Goal: Task Accomplishment & Management: Use online tool/utility

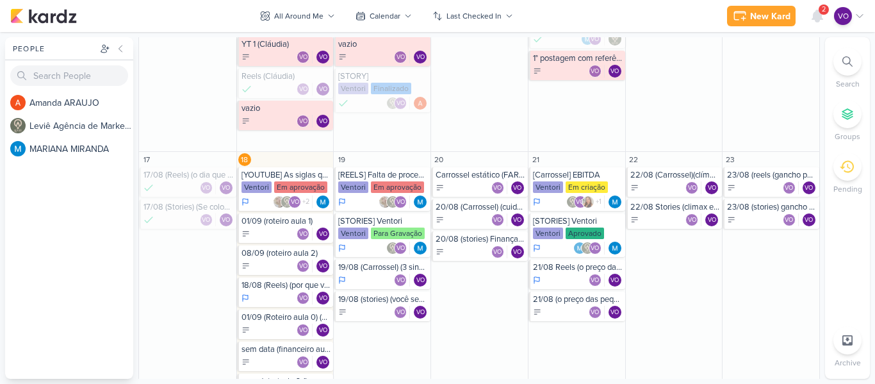
scroll to position [512, 0]
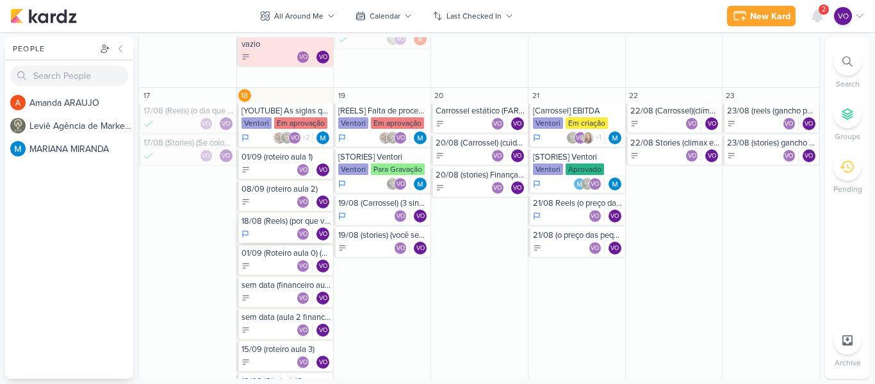
click at [275, 224] on div "18/08 (Reels) (por que você não precisa ser perfeita para começar) (CTA comentá…" at bounding box center [286, 221] width 90 height 10
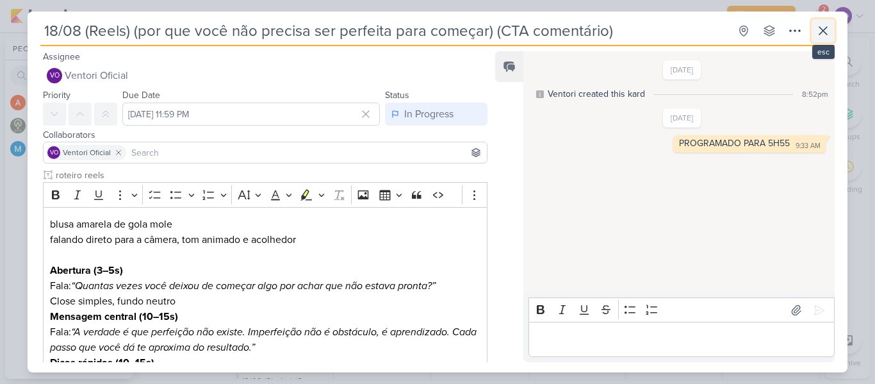
click at [817, 36] on icon at bounding box center [822, 30] width 15 height 15
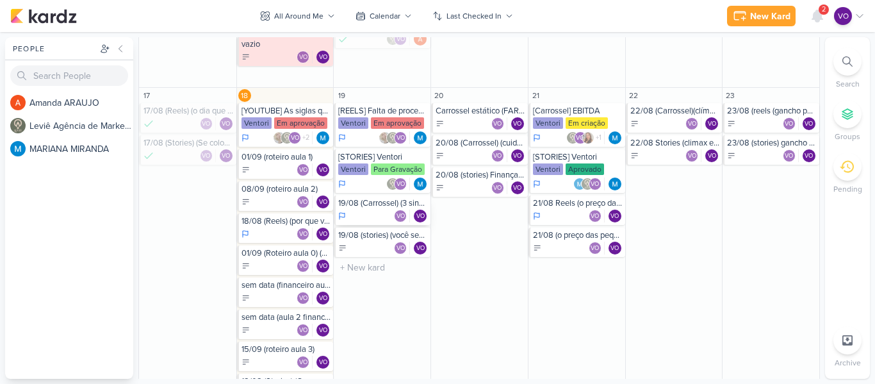
click at [370, 206] on div "19/08 (Carrossel) (3 sinais que sua vida pode estar estagnada) (CTA salvar e re…" at bounding box center [383, 203] width 90 height 10
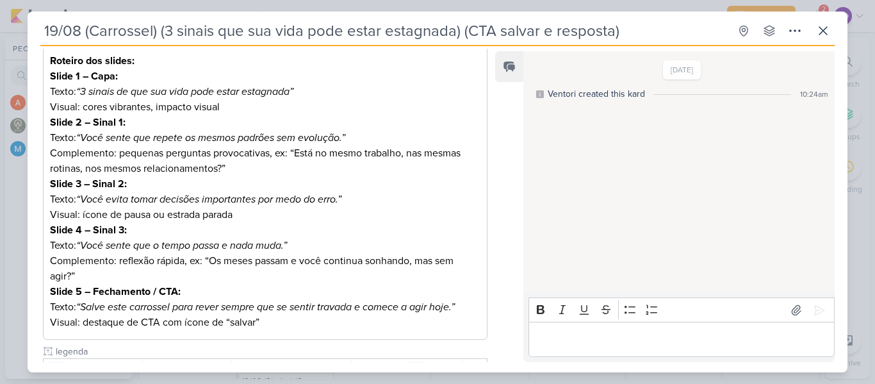
scroll to position [192, 0]
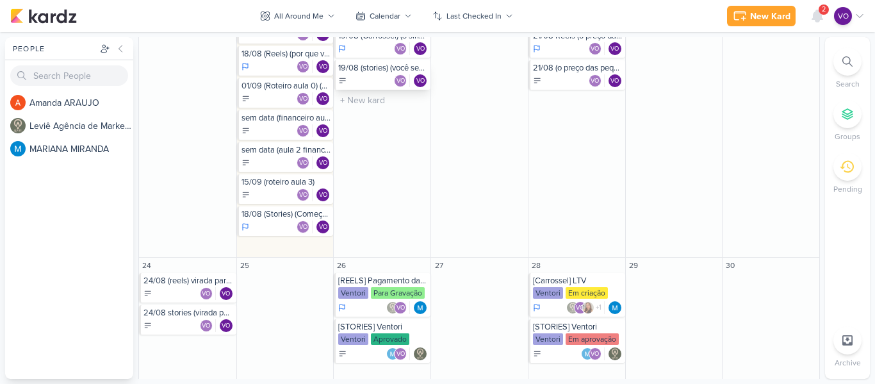
scroll to position [723, 0]
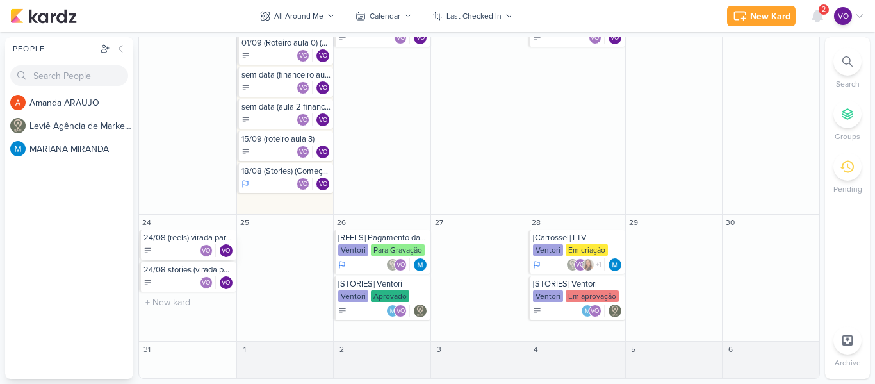
click at [168, 242] on div "24/08 (reels) virada para autocuidado (CTA salvamento e lista de espera)" at bounding box center [188, 238] width 90 height 10
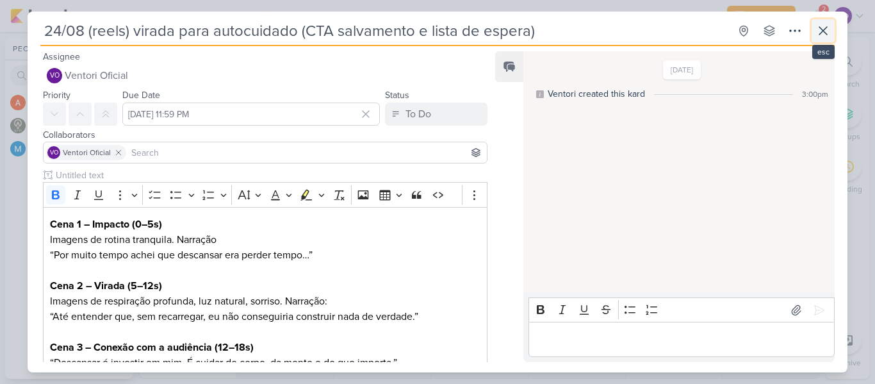
click at [828, 28] on icon at bounding box center [822, 30] width 15 height 15
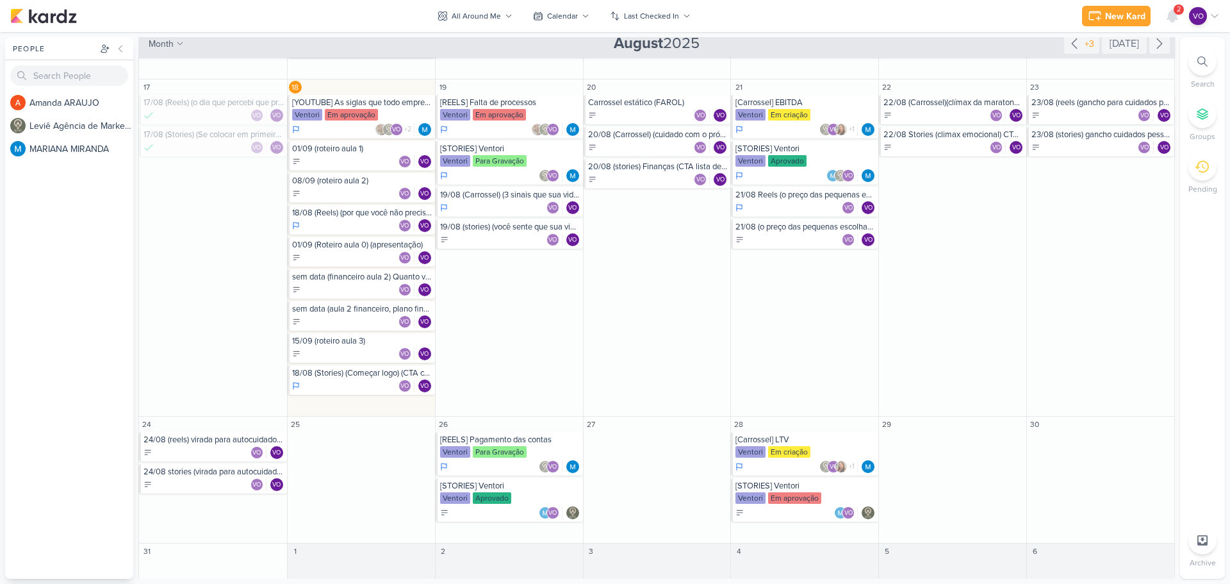
scroll to position [523, 0]
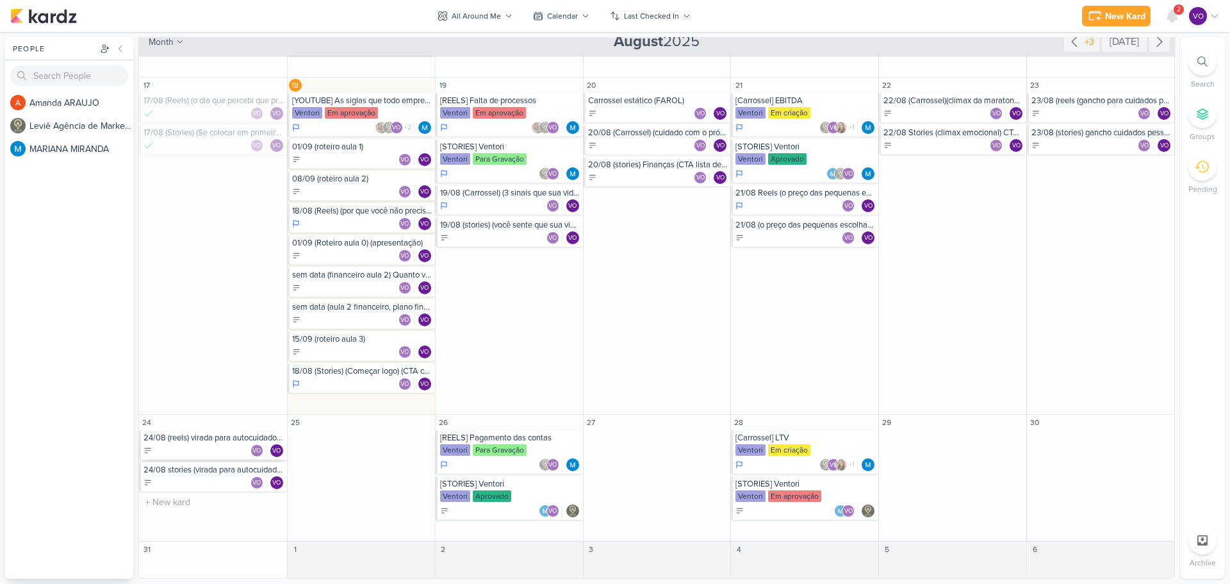
click at [207, 446] on div "VO VO" at bounding box center [213, 450] width 141 height 13
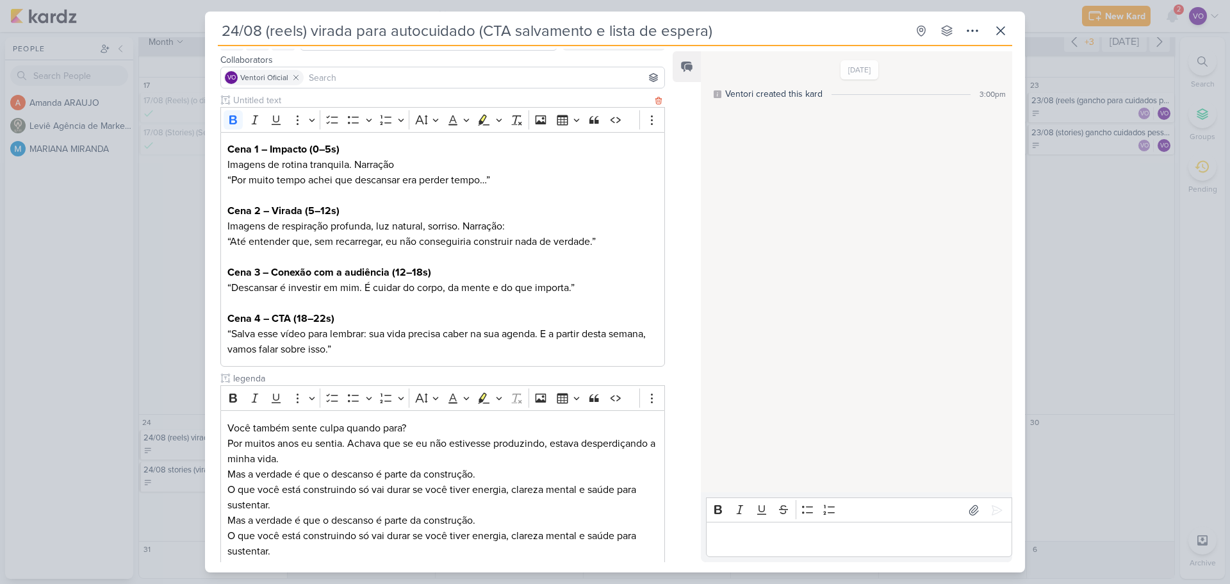
scroll to position [323, 0]
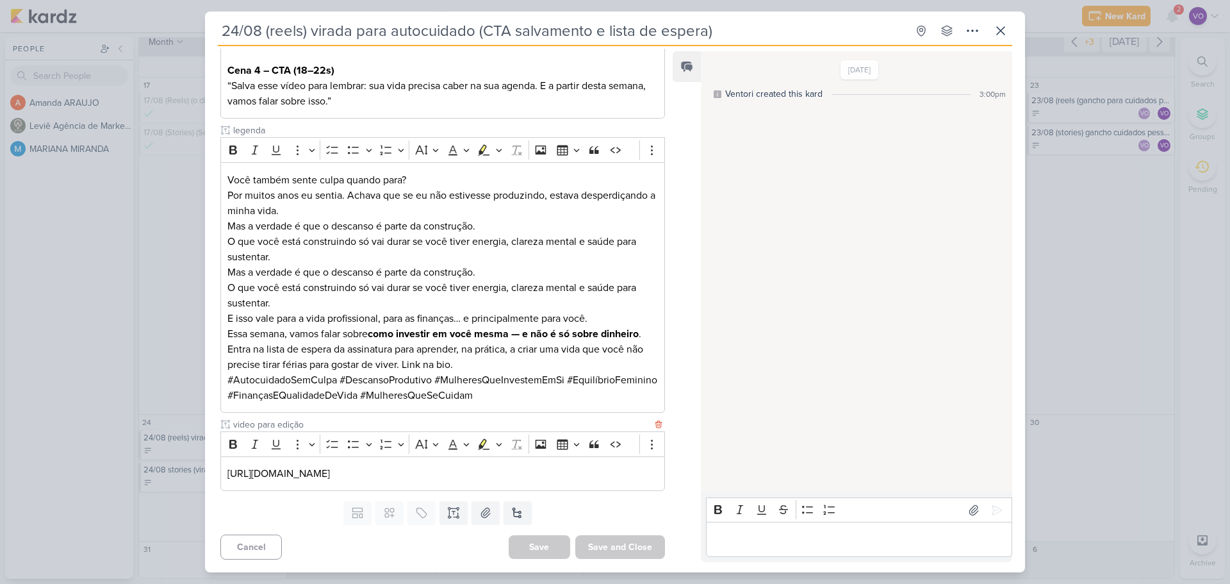
click at [641, 474] on p "[URL][DOMAIN_NAME]" at bounding box center [442, 473] width 430 height 15
click at [330, 474] on link "[URL][DOMAIN_NAME]" at bounding box center [278, 473] width 102 height 13
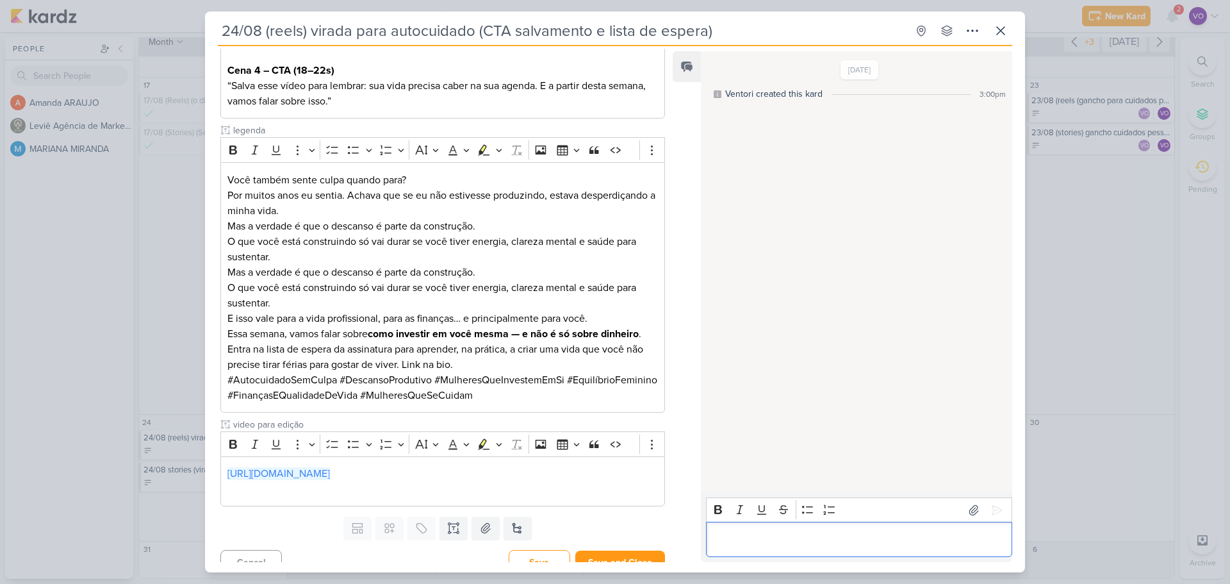
click at [856, 546] on p "Editor editing area: main" at bounding box center [858, 539] width 293 height 15
click at [992, 507] on icon at bounding box center [997, 510] width 10 height 10
click at [1008, 31] on button at bounding box center [1000, 30] width 23 height 23
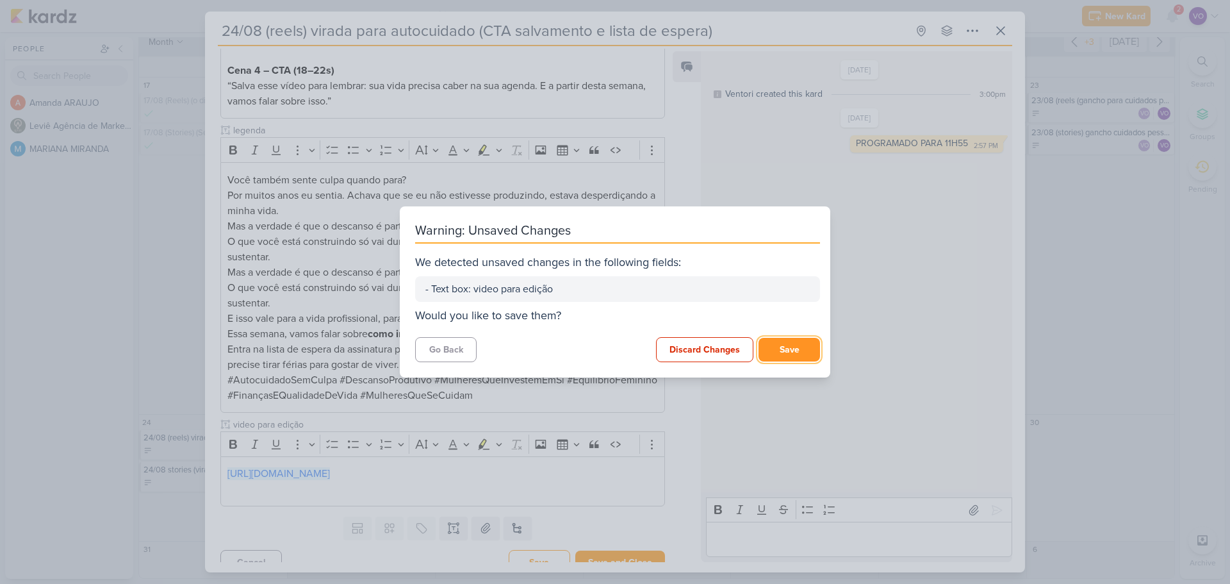
click at [792, 349] on button "Save" at bounding box center [788, 350] width 61 height 24
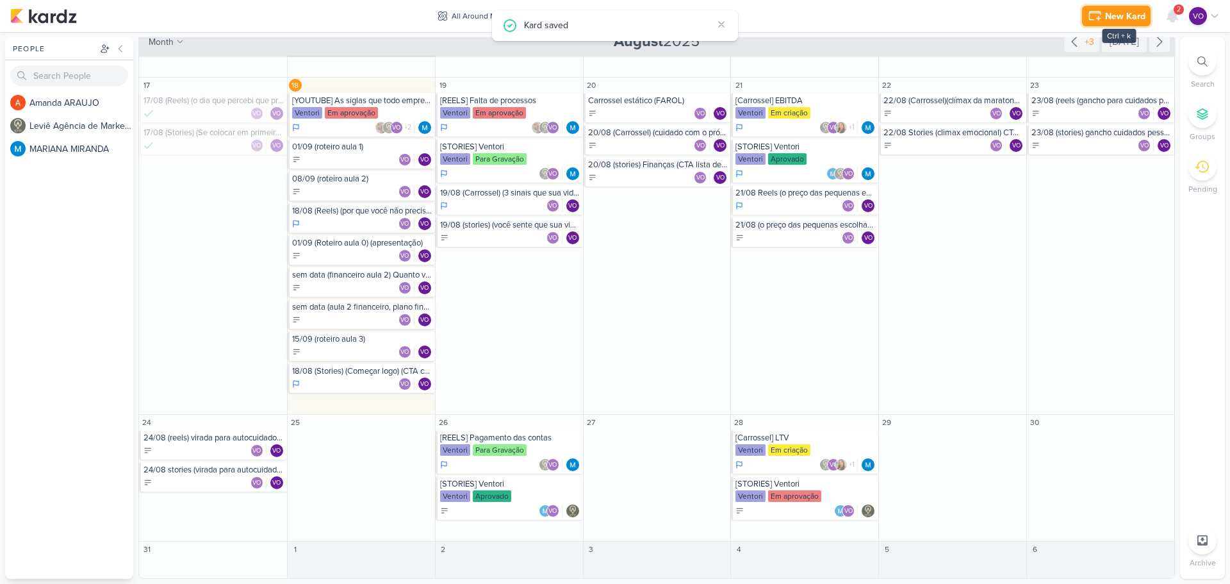
click at [1124, 10] on div "New Kard" at bounding box center [1125, 16] width 40 height 13
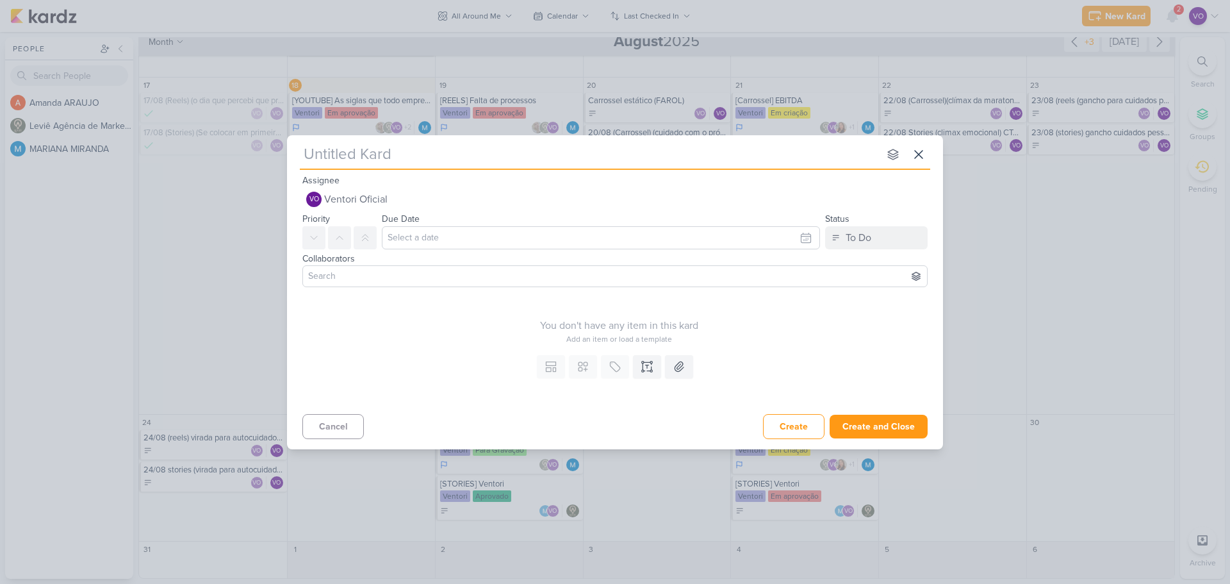
click at [338, 148] on input "text" at bounding box center [589, 154] width 579 height 23
paste input "25/08 reels organização (carta quinzenal)"
type input "25/08 reels organização (carta quinzenal)"
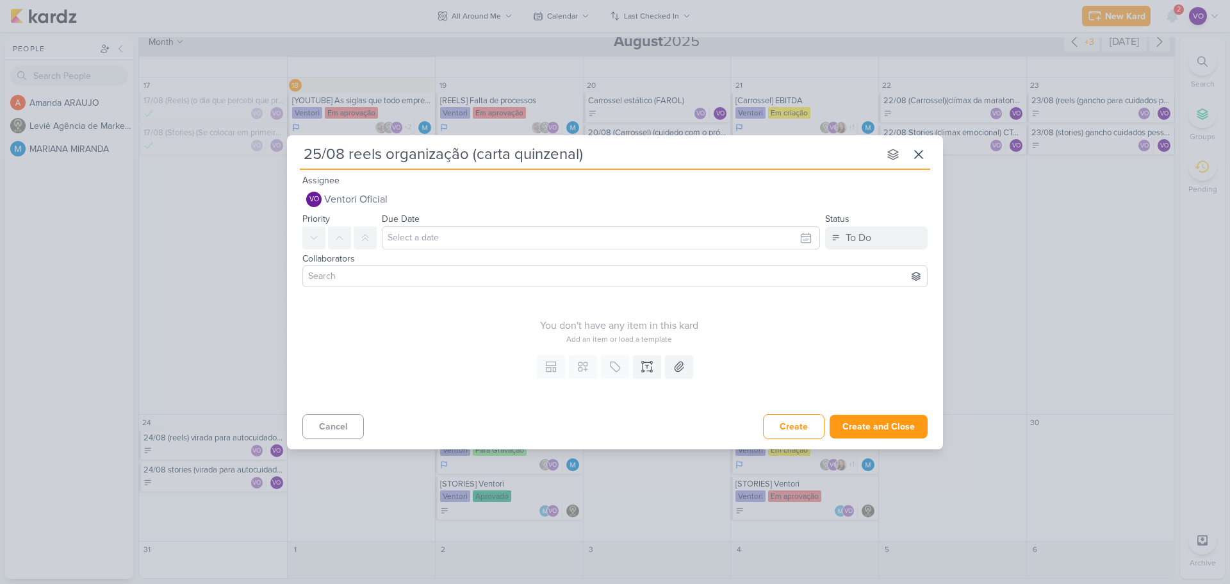
drag, startPoint x: 354, startPoint y: 156, endPoint x: 297, endPoint y: 161, distance: 56.7
click at [297, 161] on div "25/08 reels organização (carta quinzenal) no group available esc [GEOGRAPHIC_DA…" at bounding box center [615, 288] width 656 height 306
type input "Reels organização (carta quinzenal)"
click at [458, 243] on input "text" at bounding box center [601, 237] width 438 height 23
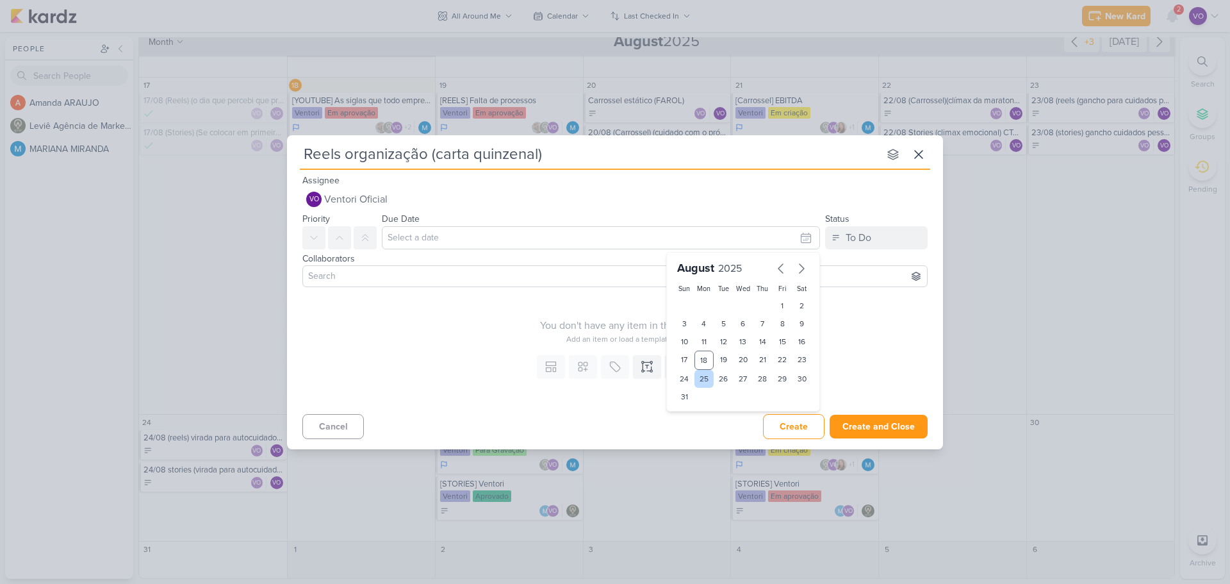
click at [699, 379] on div "25" at bounding box center [704, 379] width 20 height 18
type input "[DATE] 11:59 PM"
click at [357, 272] on input at bounding box center [615, 275] width 619 height 15
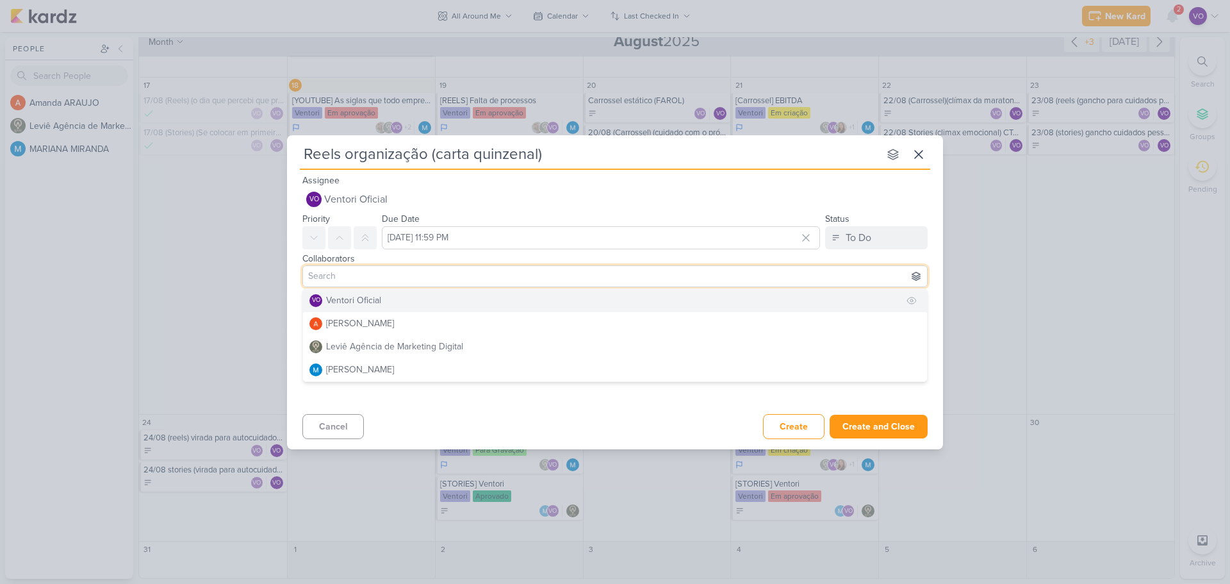
click at [352, 299] on div "Ventori Oficial" at bounding box center [353, 299] width 55 height 13
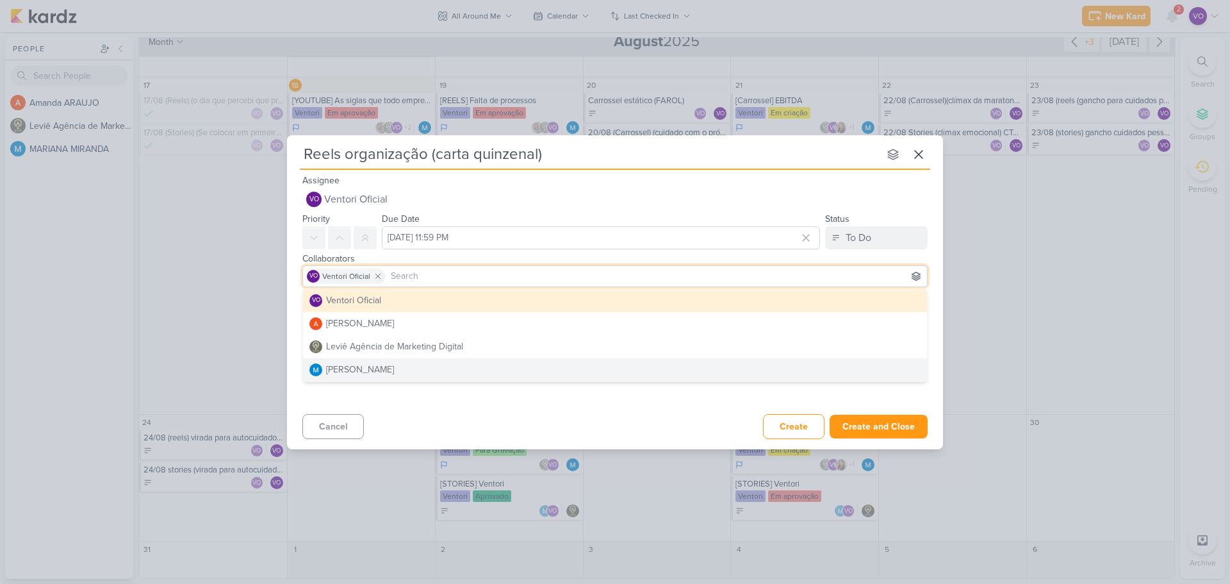
click at [490, 420] on div "Cancel Create Create and Close Ctrl + Enter" at bounding box center [615, 425] width 656 height 33
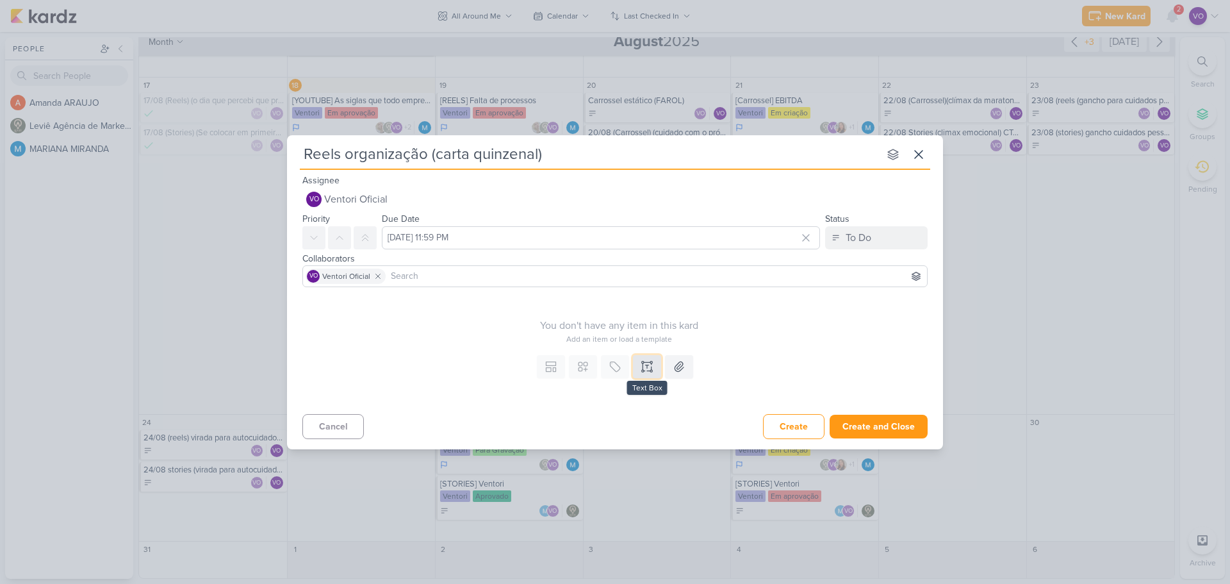
click at [645, 368] on icon at bounding box center [647, 366] width 13 height 13
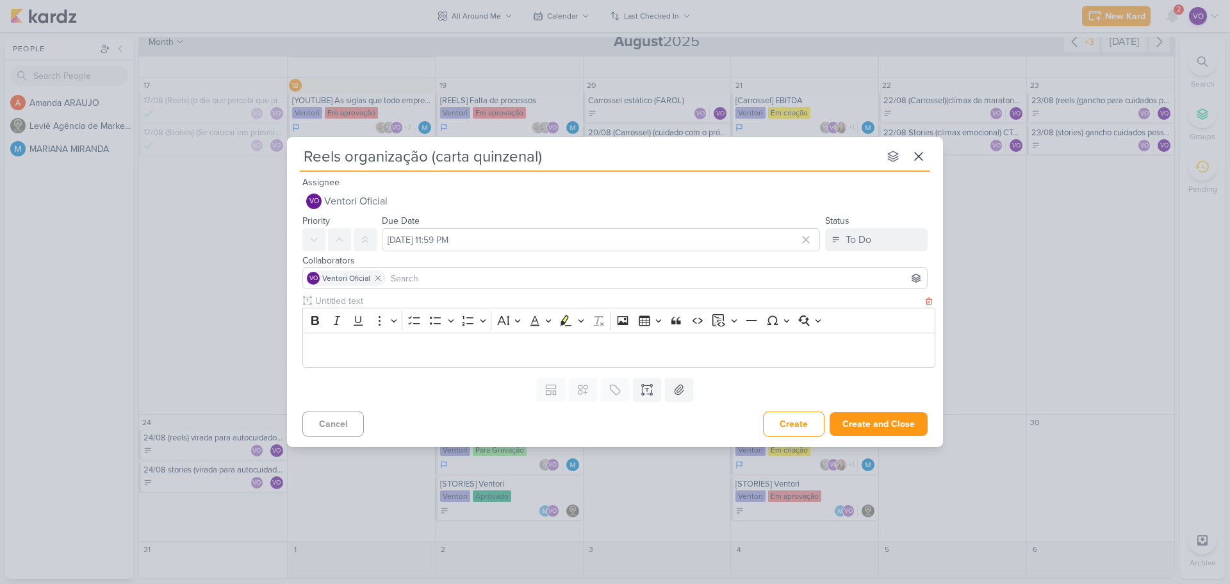
click at [347, 302] on input "text" at bounding box center [618, 300] width 610 height 13
type input "legenda"
click at [319, 344] on p "Editor editing area: main" at bounding box center [618, 349] width 619 height 15
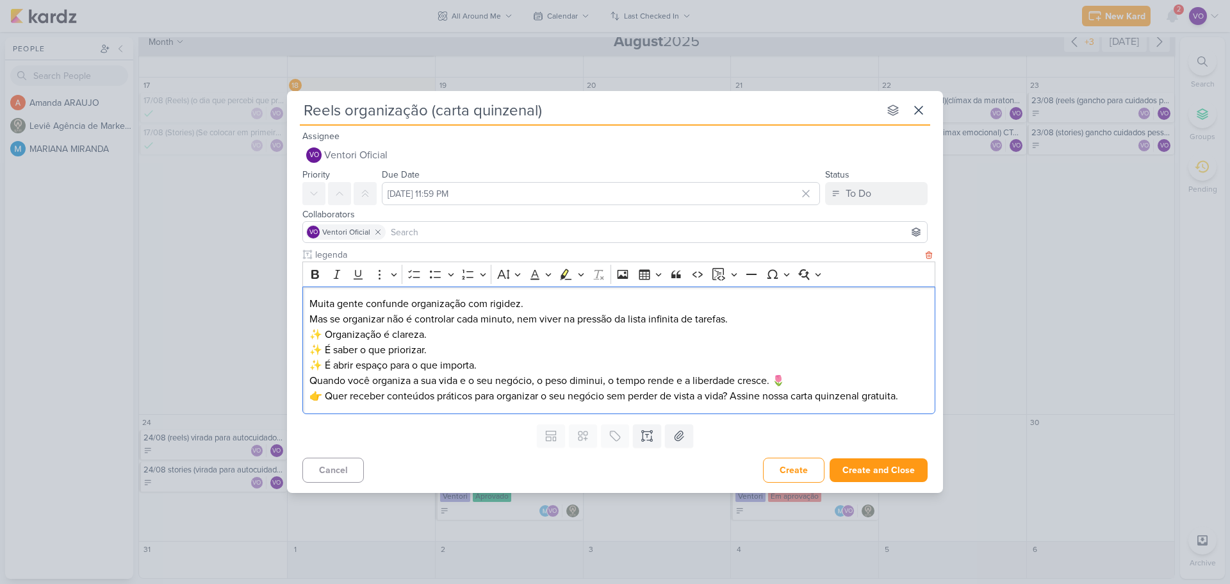
click at [324, 331] on p "✨ Organização é clareza. ✨ É saber o que priorizar. ✨ É abrir espaço para o que…" at bounding box center [618, 350] width 619 height 46
click at [323, 351] on p "Organização é clareza. ✨ É saber o que priorizar. ✨ É abrir espaço para o que i…" at bounding box center [618, 350] width 619 height 46
click at [322, 361] on p "Organização é clareza. É saber o que priorizar. ✨ É abrir espaço para o que imp…" at bounding box center [618, 350] width 619 height 46
click at [324, 395] on p "👉 Quer receber conteúdos práticos para organizar o seu negócio sem perder de vi…" at bounding box center [618, 395] width 619 height 15
click at [785, 376] on p "Quando você organiza a sua vida e o seu negócio, o peso diminui, o tempo rende …" at bounding box center [618, 380] width 619 height 15
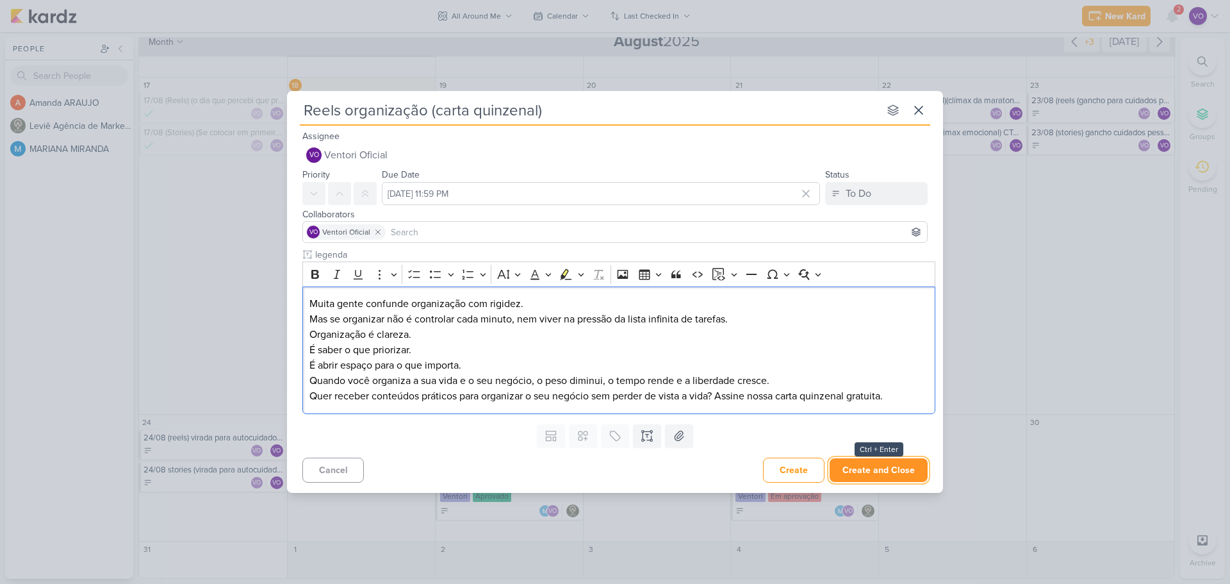
click at [878, 471] on button "Create and Close" at bounding box center [879, 470] width 98 height 24
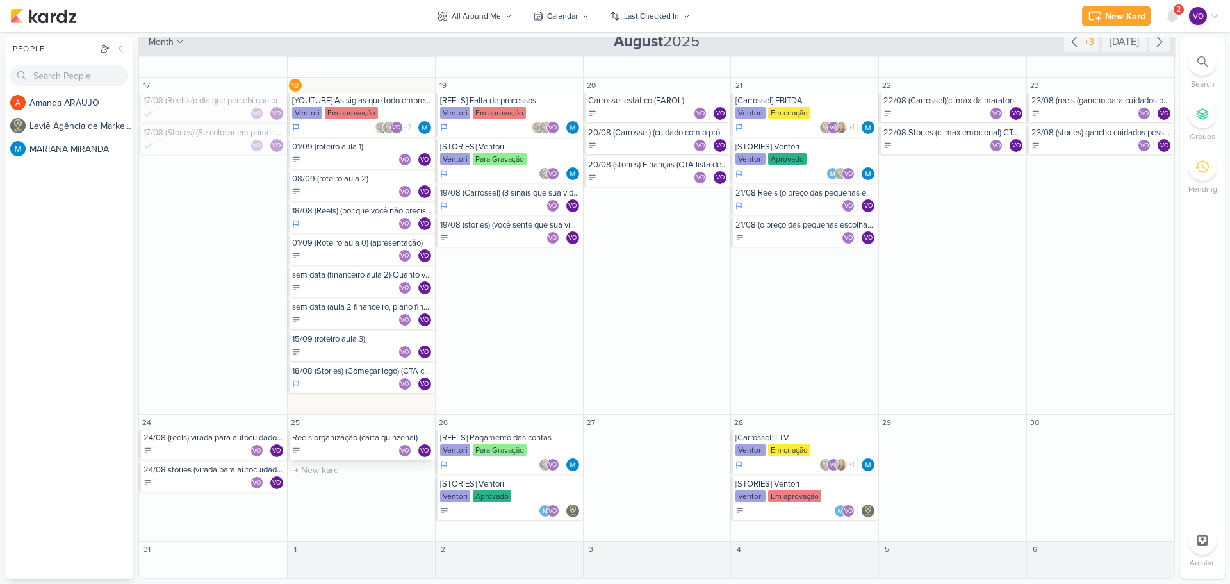
click at [329, 441] on div "Reels organização (carta quinzenal)" at bounding box center [362, 437] width 140 height 10
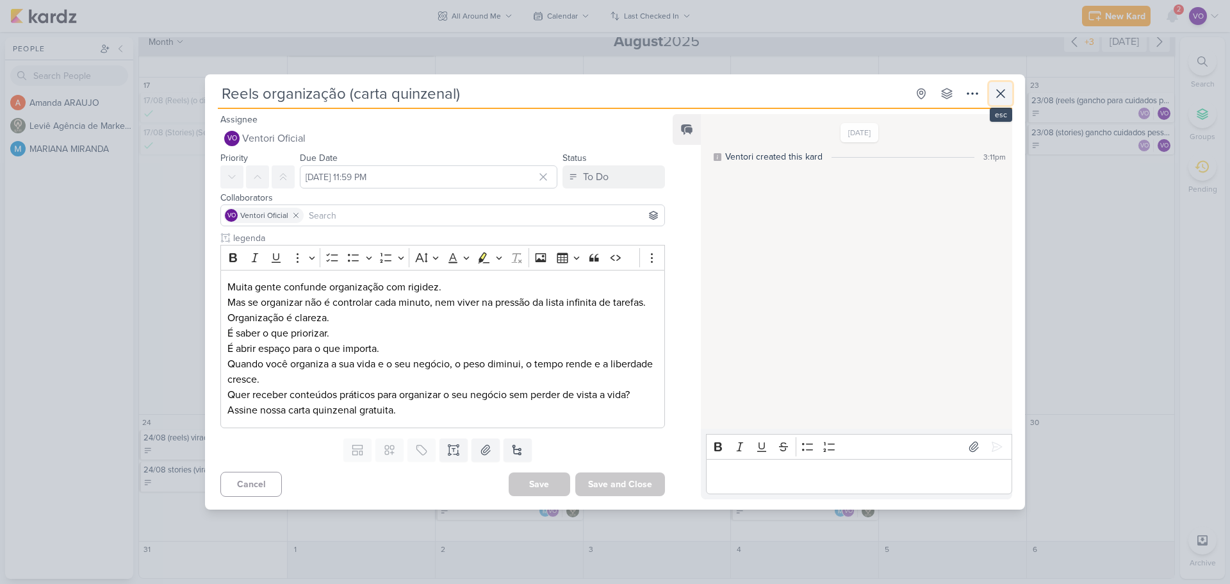
click at [995, 96] on icon at bounding box center [1000, 93] width 15 height 15
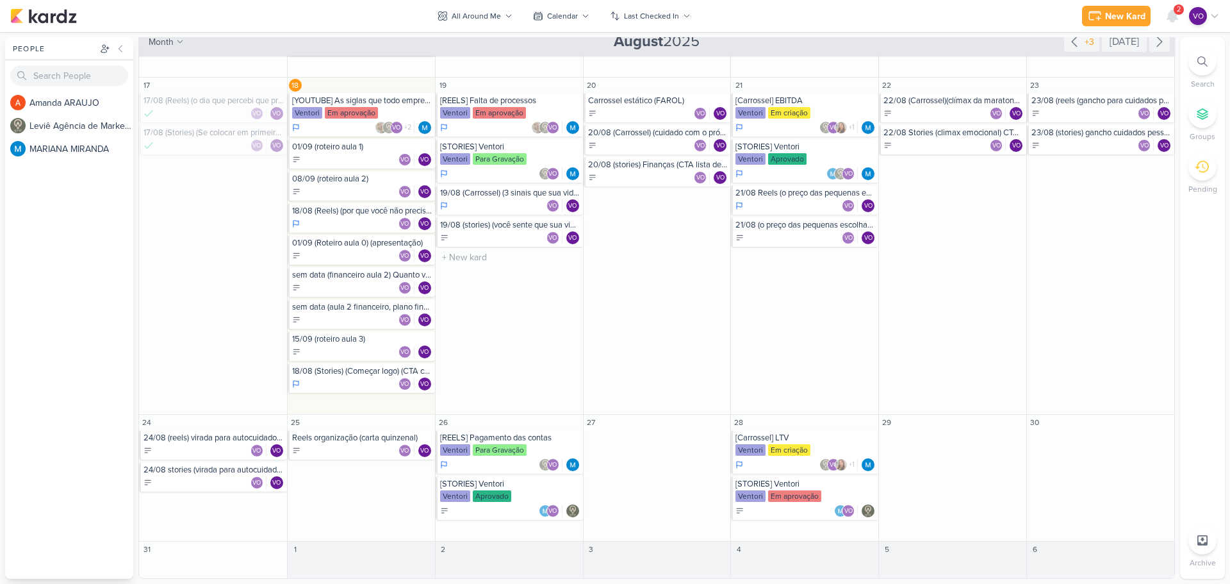
scroll to position [459, 0]
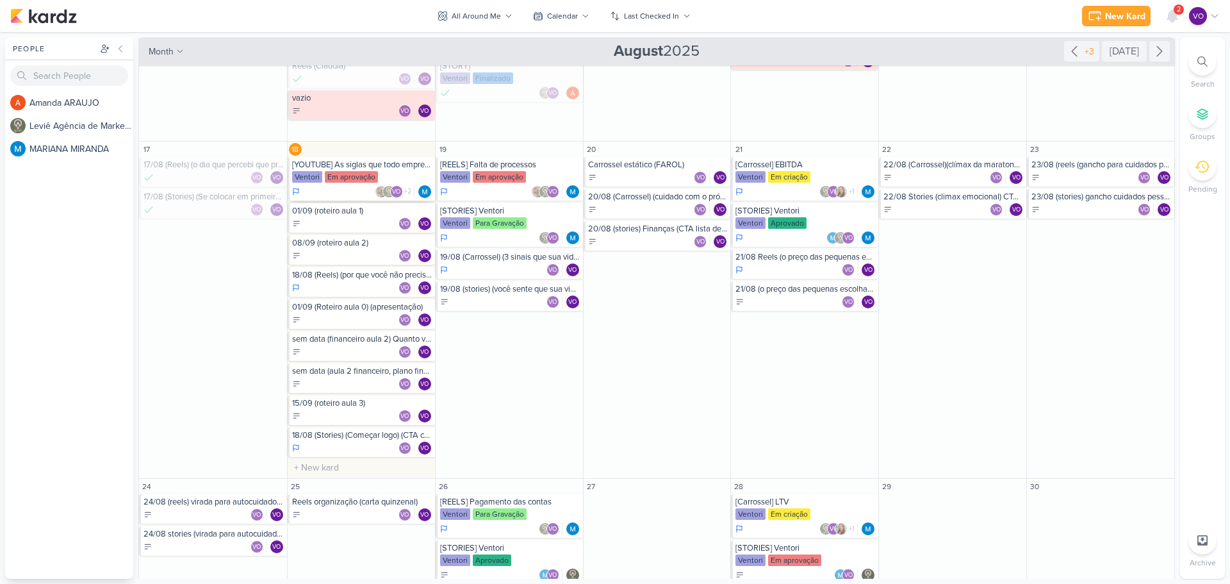
click at [351, 178] on div "Em aprovação" at bounding box center [351, 177] width 53 height 12
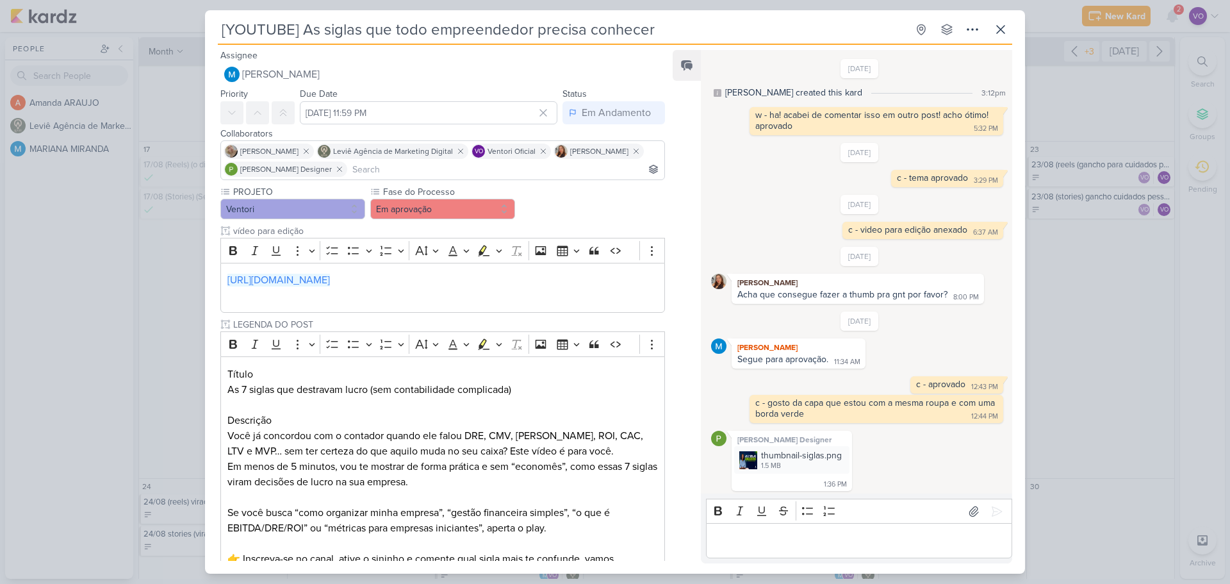
scroll to position [3, 0]
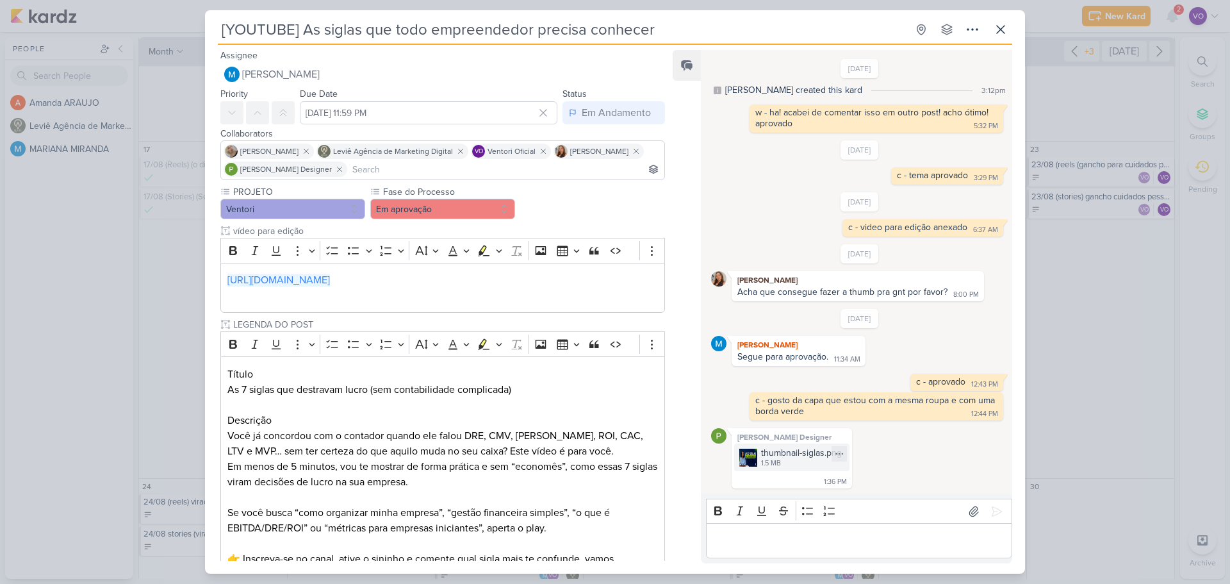
click at [789, 456] on div "thumbnail-siglas.png" at bounding box center [801, 452] width 81 height 13
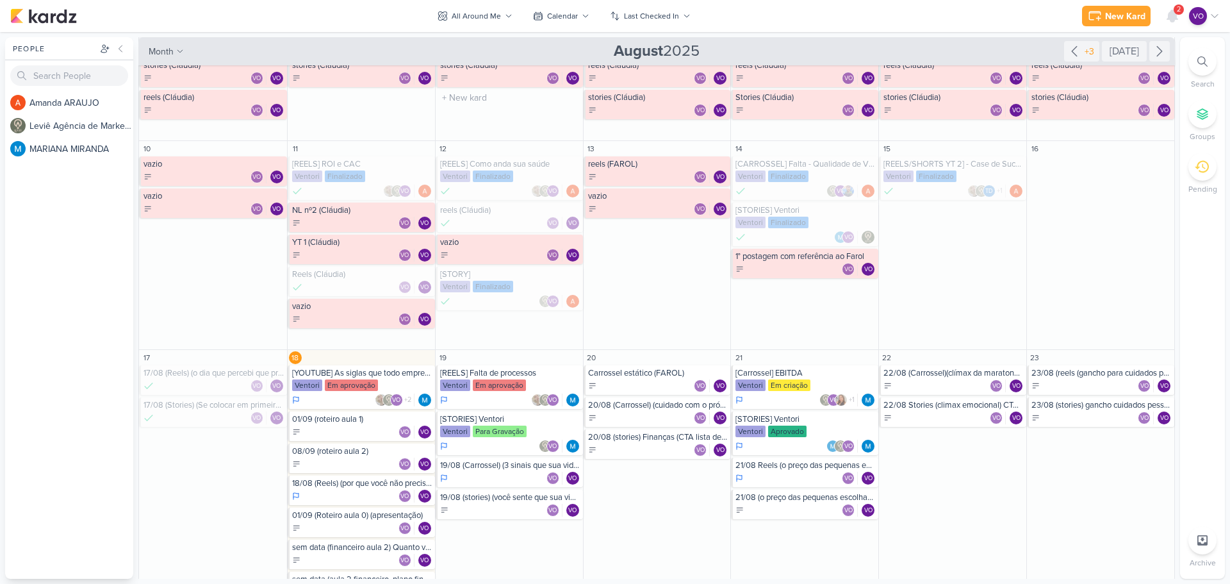
scroll to position [320, 0]
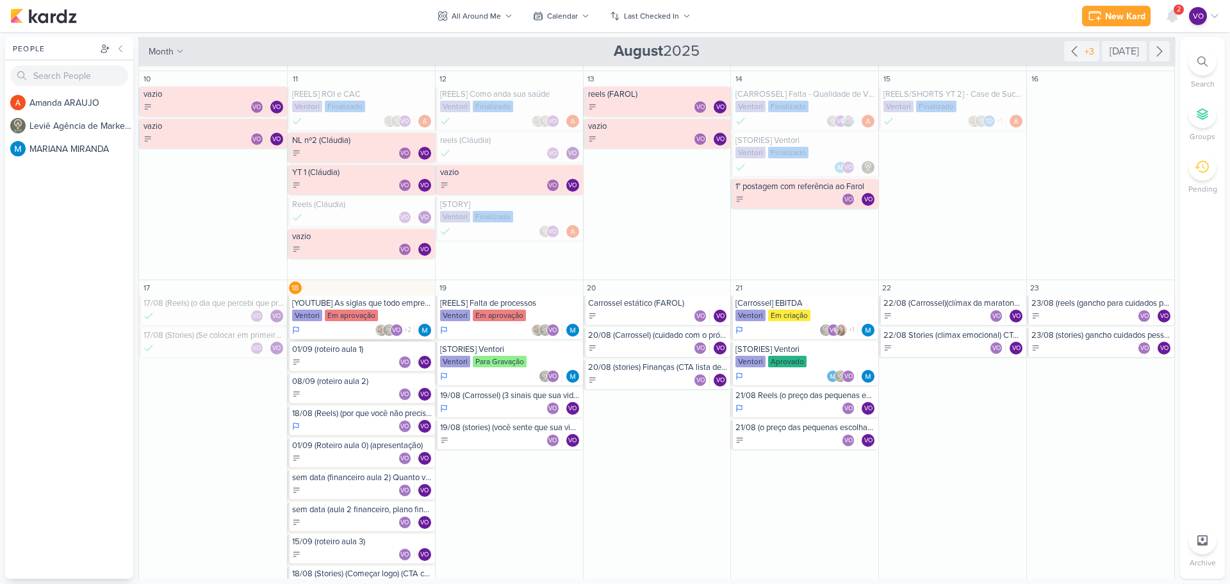
click at [328, 320] on div "Em aprovação" at bounding box center [351, 315] width 53 height 12
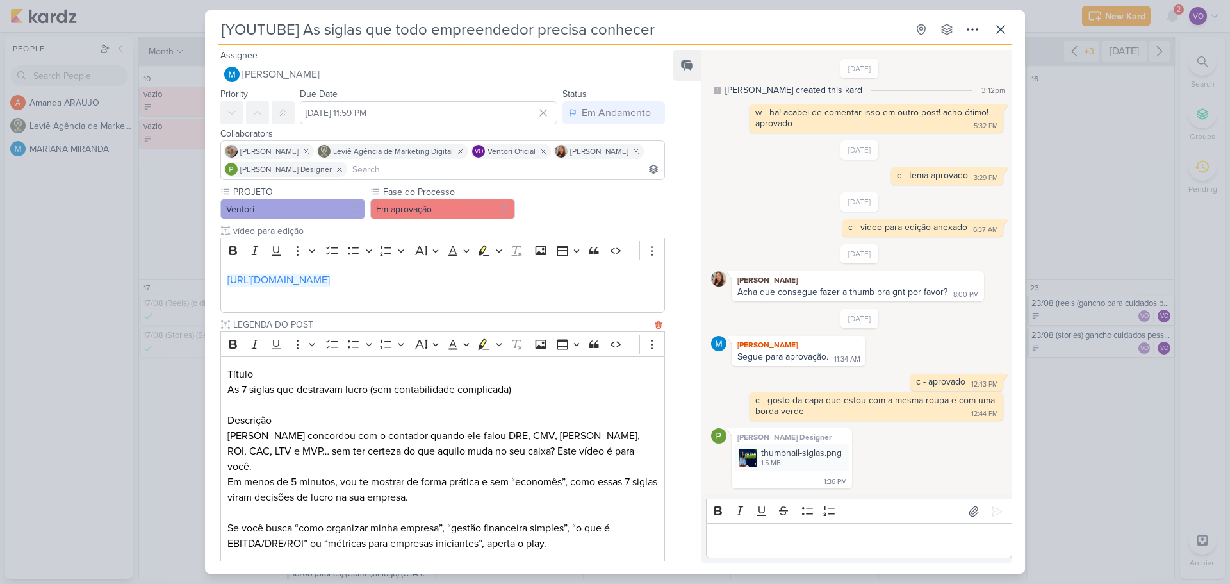
scroll to position [40, 0]
